Goal: Go to known website: Go to known website

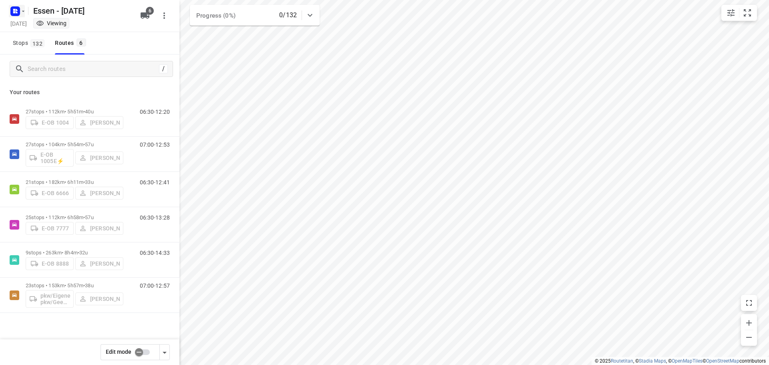
click at [25, 11] on icon "button" at bounding box center [23, 11] width 6 height 6
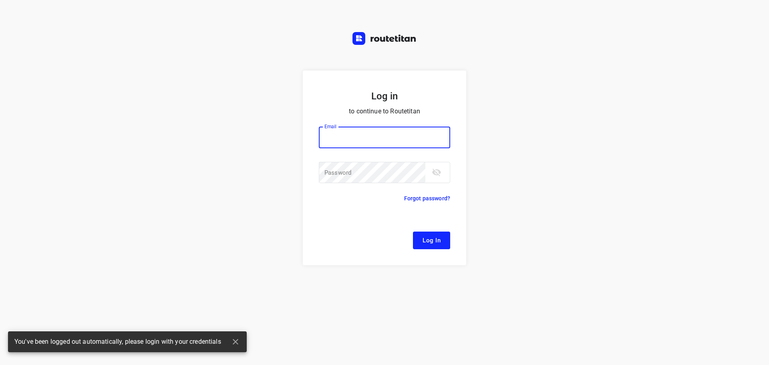
type input "[EMAIL_ADDRESS][DOMAIN_NAME]"
click at [34, 30] on div "Log in to continue to Routetitan Email [EMAIL_ADDRESS][DOMAIN_NAME] Email ​ Pas…" at bounding box center [384, 182] width 769 height 365
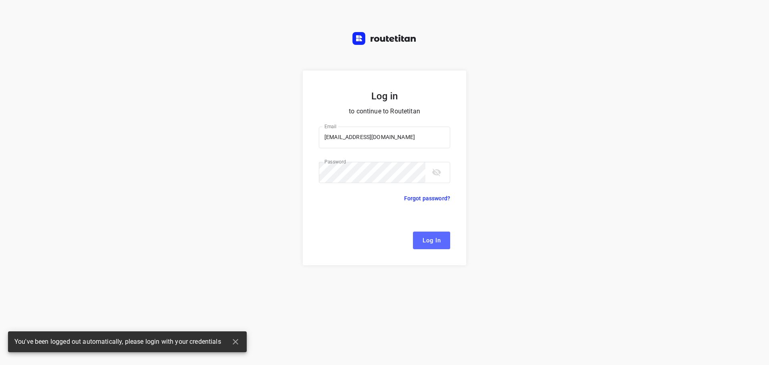
click at [434, 240] on span "Log In" at bounding box center [432, 240] width 18 height 10
